Goal: Task Accomplishment & Management: Manage account settings

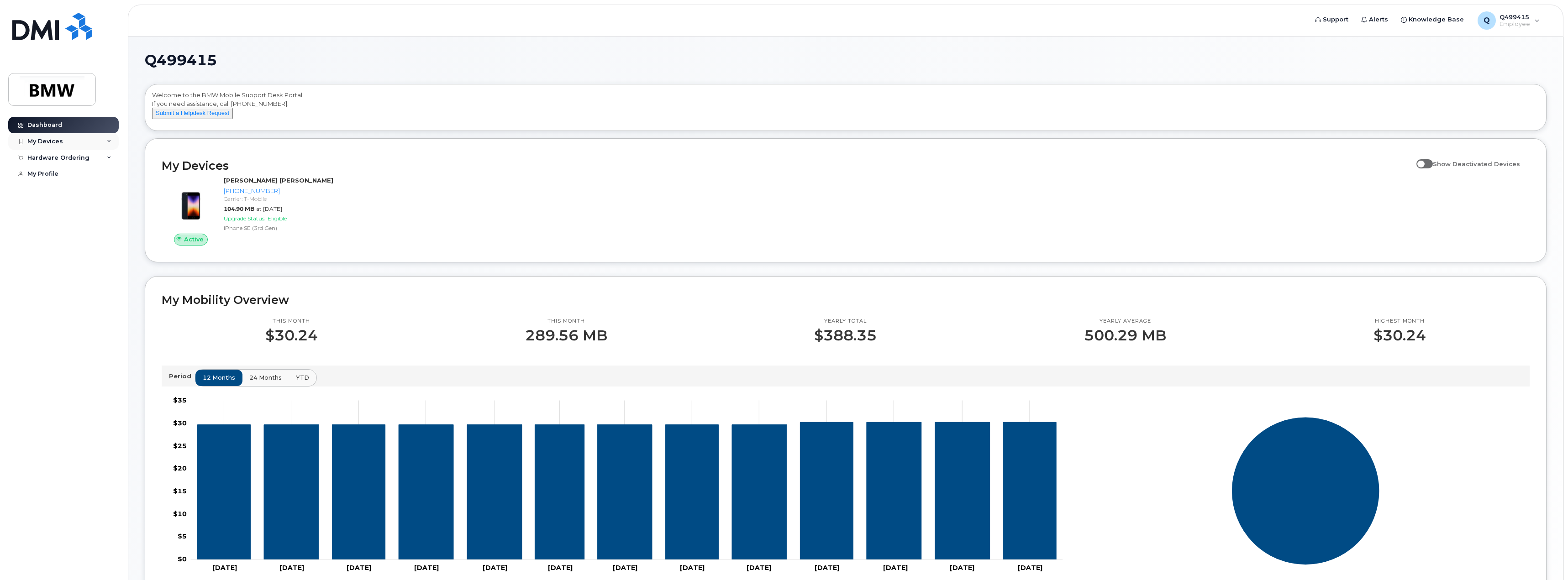
click at [102, 142] on div "My Devices" at bounding box center [64, 141] width 111 height 16
click at [74, 179] on div "[PHONE_NUMBER]" at bounding box center [84, 176] width 56 height 9
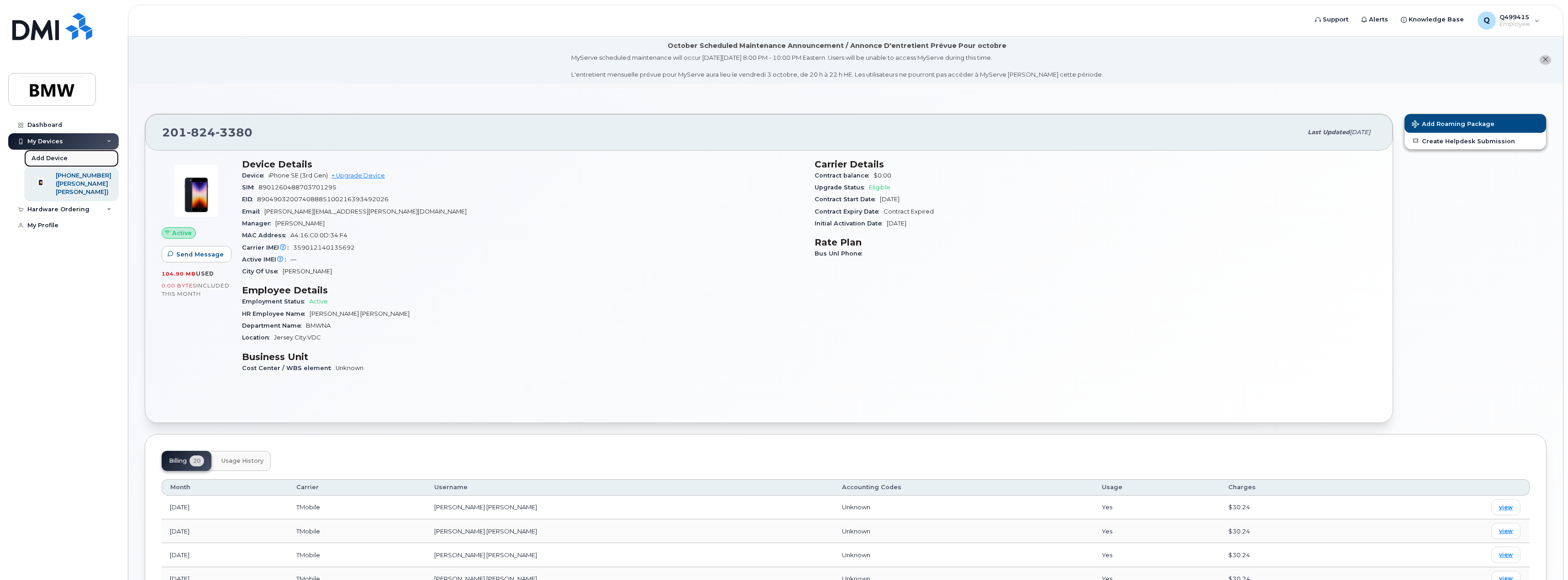
click at [60, 158] on div "Add Device" at bounding box center [49, 159] width 36 height 9
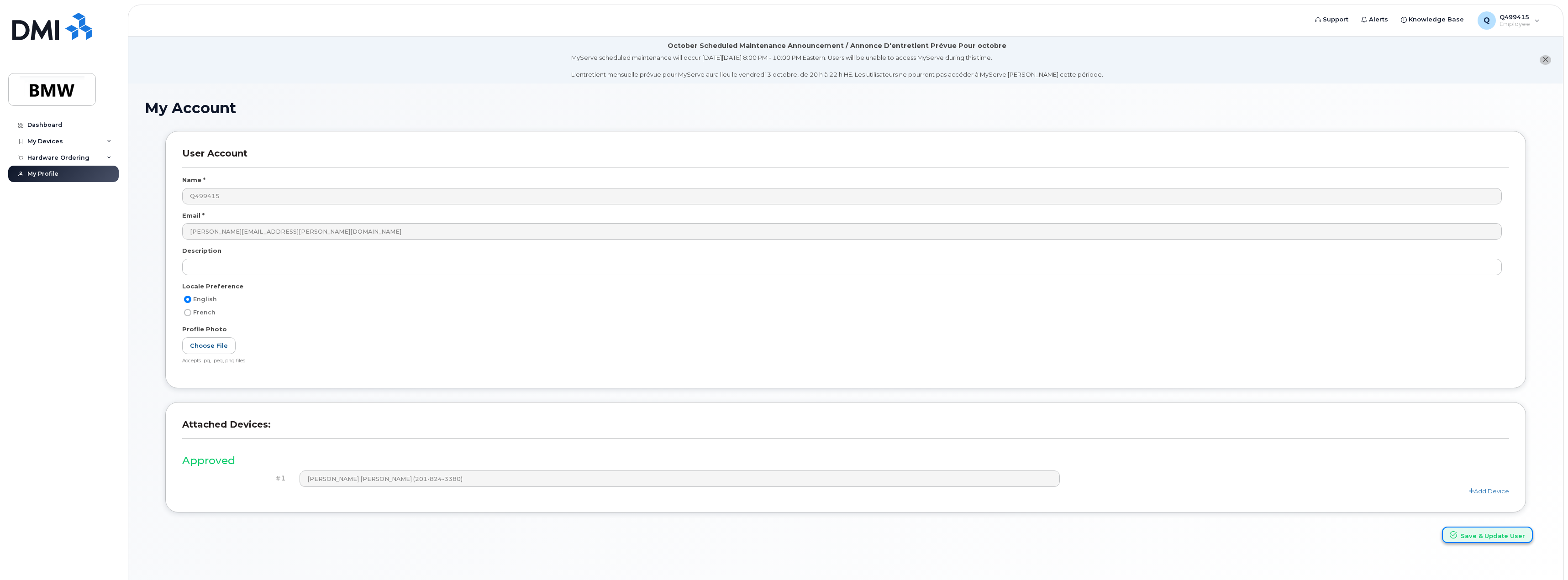
click at [1488, 538] on button "Save & Update User" at bounding box center [1487, 536] width 91 height 17
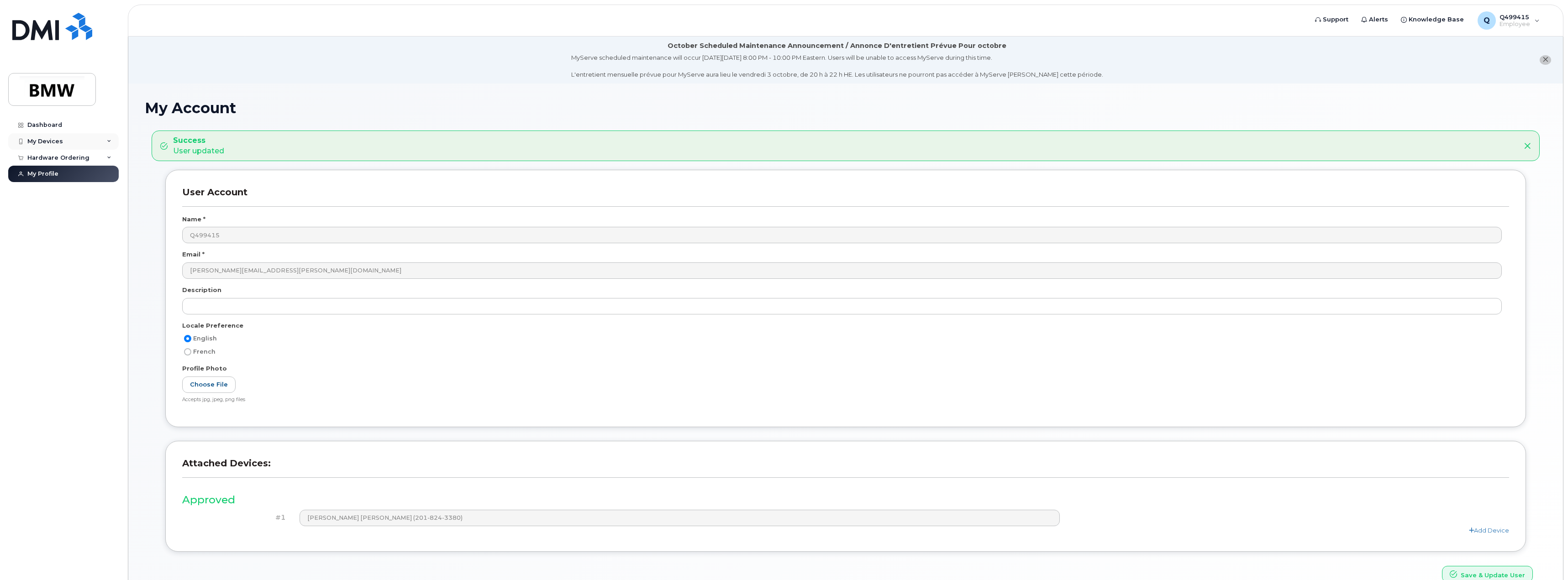
click at [49, 138] on div "My Devices" at bounding box center [45, 142] width 36 height 7
click at [83, 181] on div "([PERSON_NAME] [PERSON_NAME])" at bounding box center [84, 189] width 56 height 17
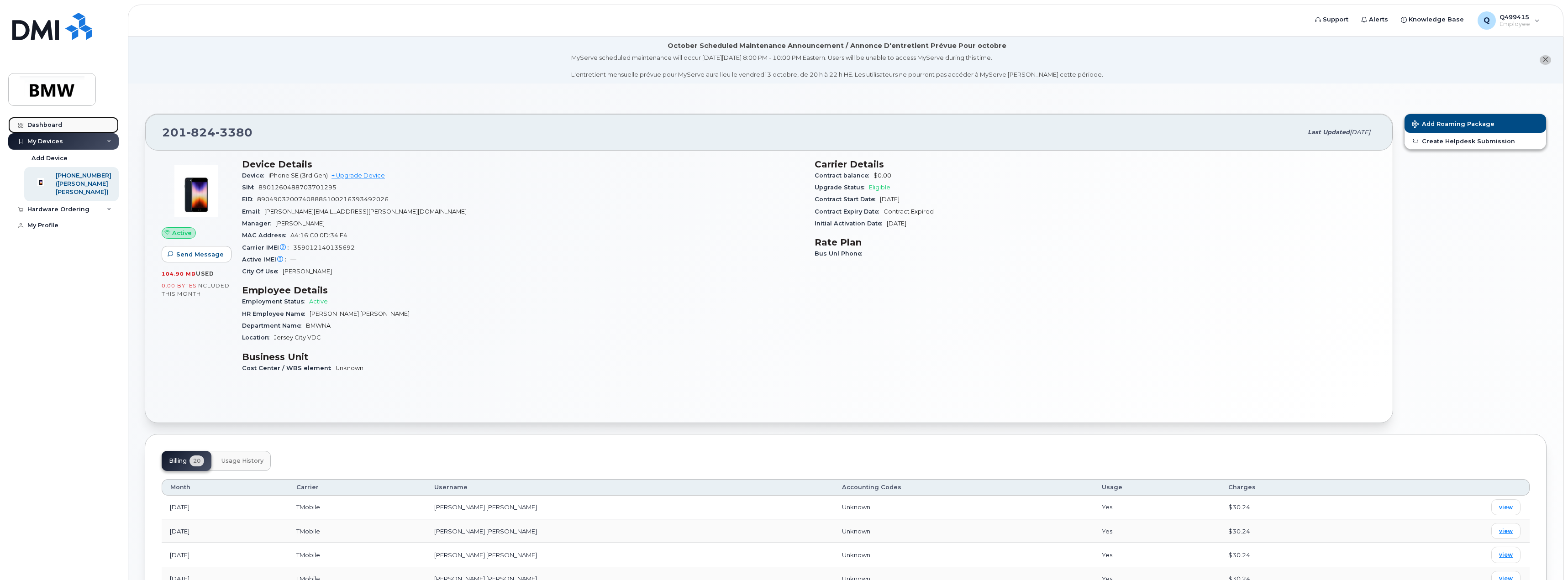
click at [41, 125] on div "Dashboard" at bounding box center [44, 125] width 35 height 7
